Goal: Task Accomplishment & Management: Manage account settings

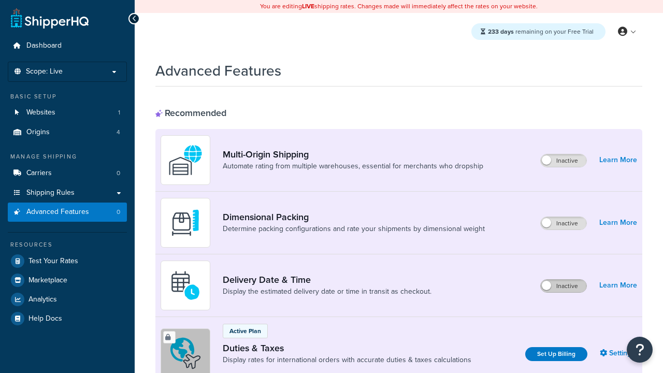
click at [564, 286] on label "Inactive" at bounding box center [564, 286] width 46 height 12
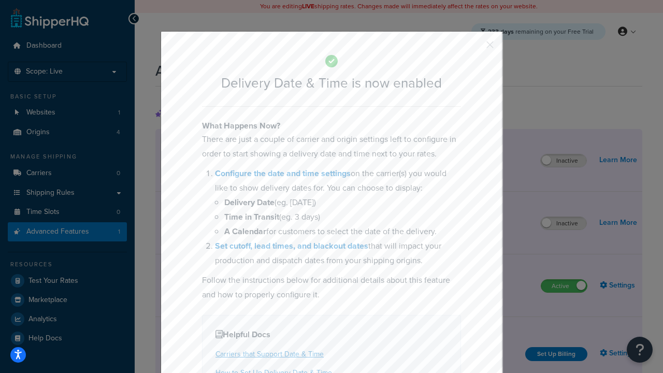
click at [475, 47] on button "button" at bounding box center [475, 48] width 3 height 3
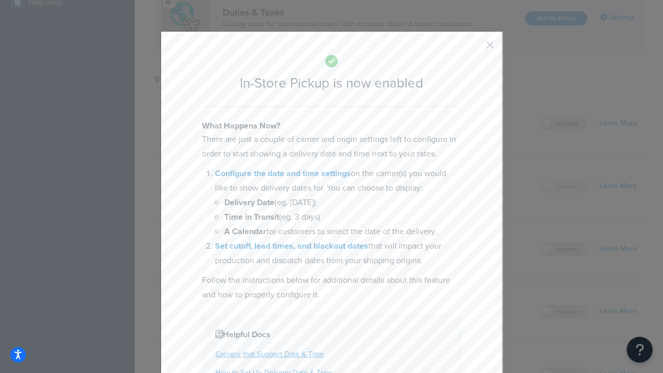
click at [475, 47] on button "button" at bounding box center [475, 48] width 3 height 3
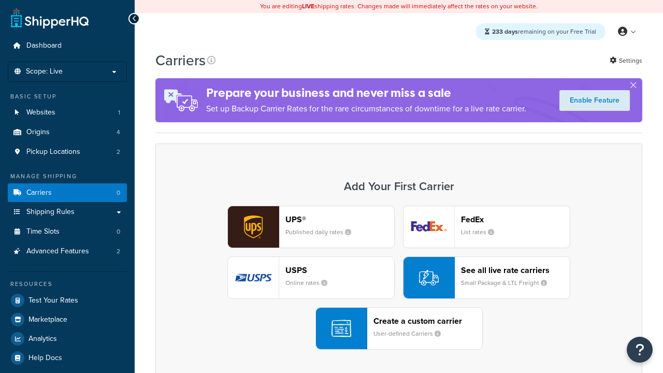
click at [399, 329] on div "Create a custom carrier User-defined Carriers" at bounding box center [428, 328] width 109 height 25
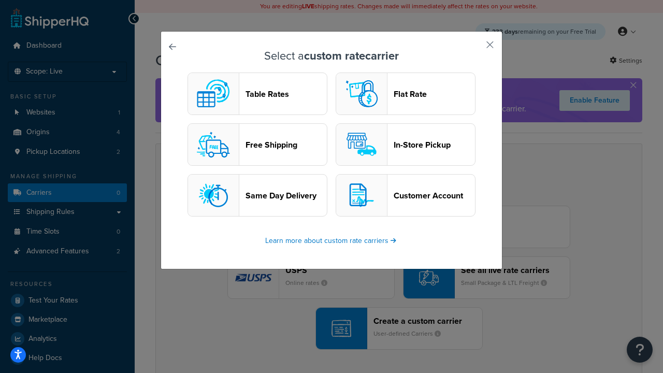
click at [406, 145] on header "In-Store Pickup" at bounding box center [434, 145] width 81 height 10
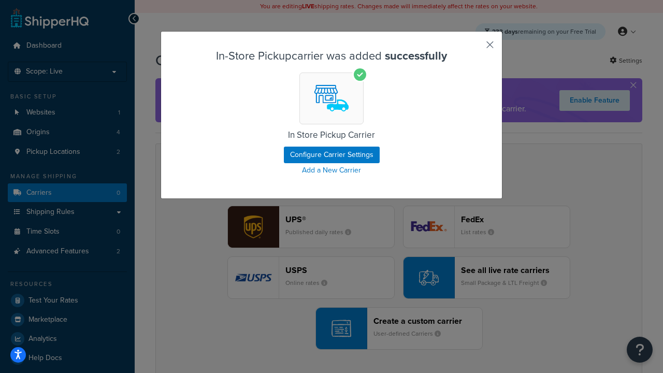
click at [475, 48] on button "button" at bounding box center [475, 48] width 3 height 3
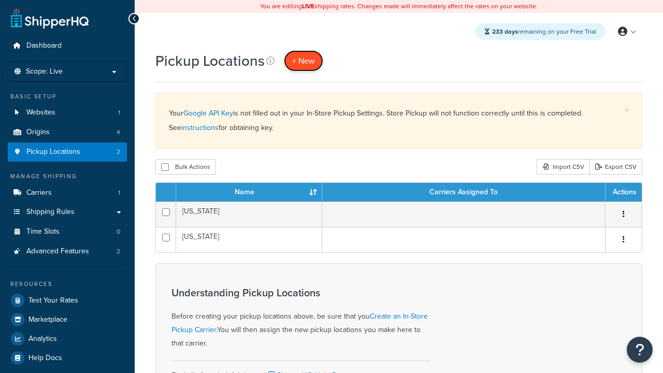
click at [304, 61] on span "+ New" at bounding box center [303, 61] width 23 height 12
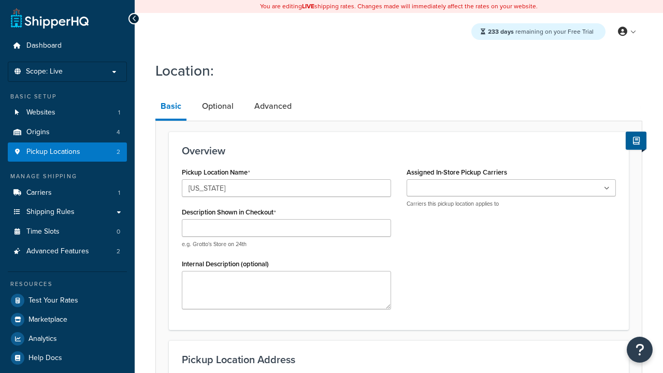
type input "California"
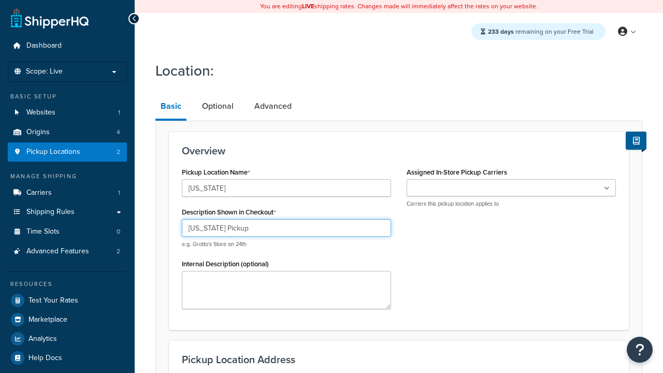
type input "California Pickup"
click at [511, 188] on ul at bounding box center [511, 187] width 209 height 17
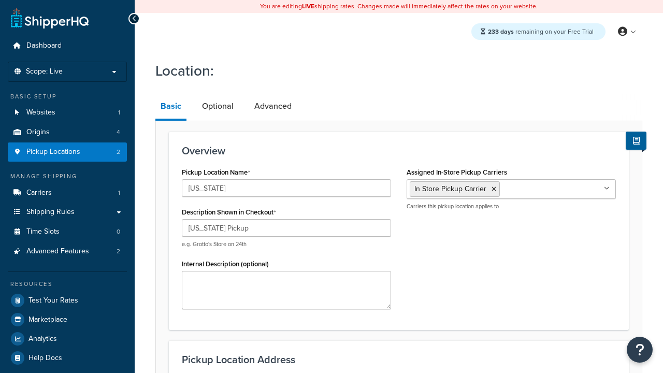
scroll to position [109, 0]
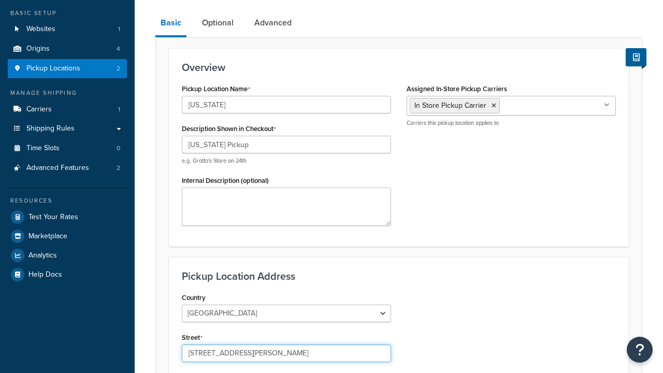
type input "3385 Michelson Drive"
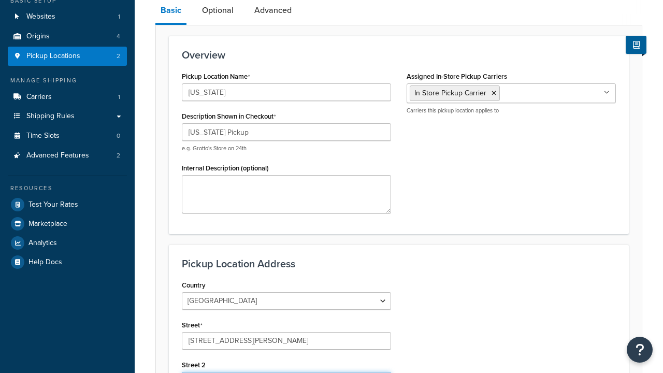
scroll to position [0, 0]
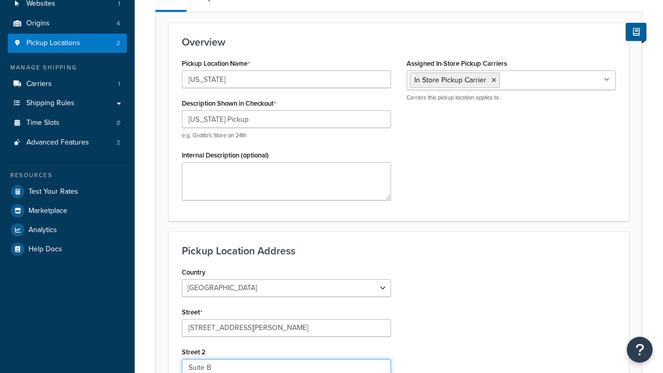
type input "Suite B"
type input "Irvine"
select select "5"
type input "Irvine"
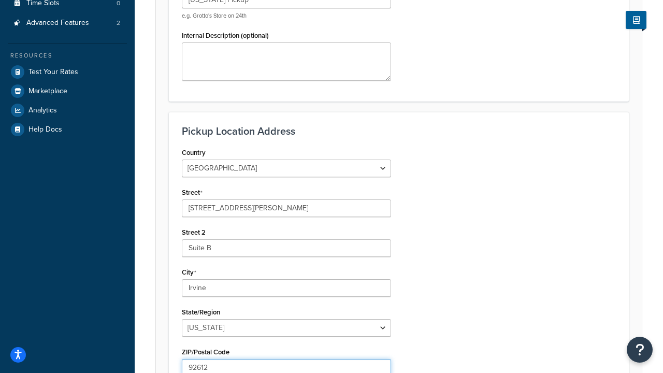
type input "92612"
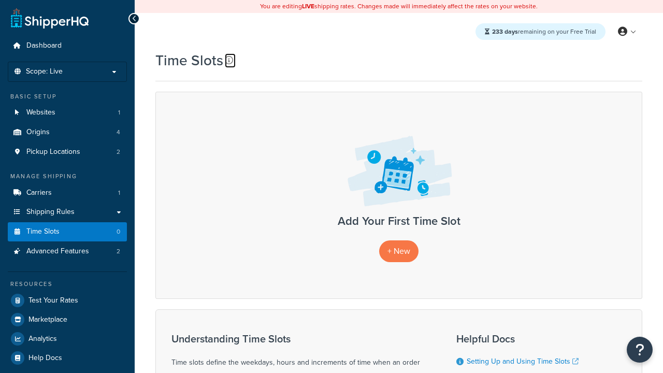
click at [229, 60] on icon at bounding box center [229, 60] width 8 height 8
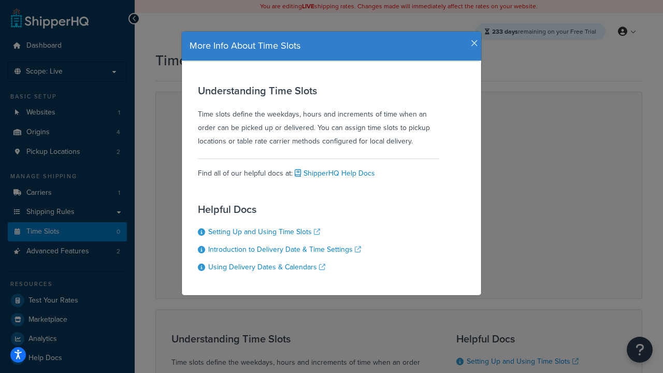
click at [472, 39] on icon "button" at bounding box center [474, 43] width 7 height 9
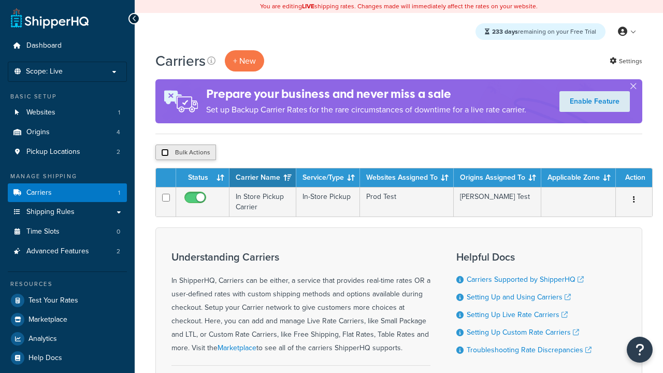
click at [165, 153] on input "checkbox" at bounding box center [165, 153] width 8 height 8
checkbox input "true"
click at [0, 0] on button "Delete" at bounding box center [0, 0] width 0 height 0
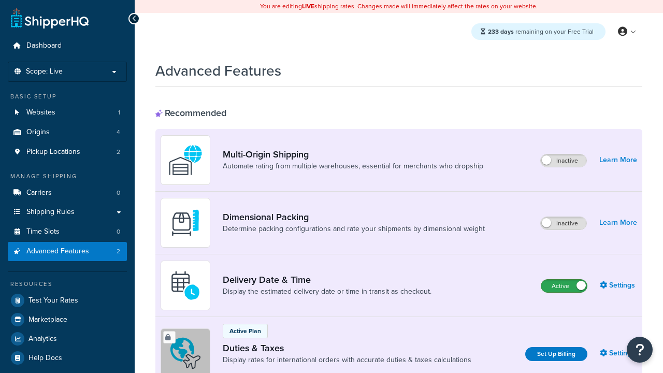
click at [564, 286] on label "Active" at bounding box center [564, 286] width 46 height 12
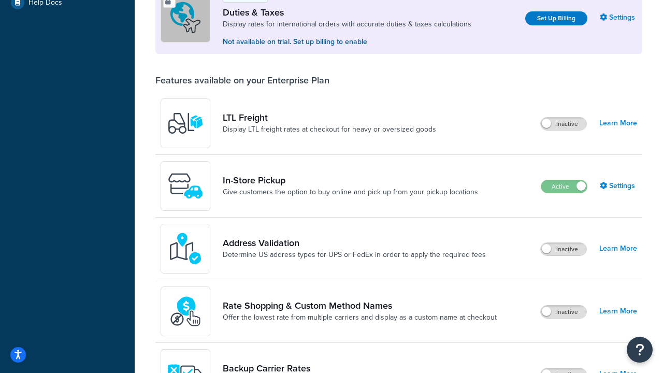
scroll to position [316, 0]
